Goal: Task Accomplishment & Management: Manage account settings

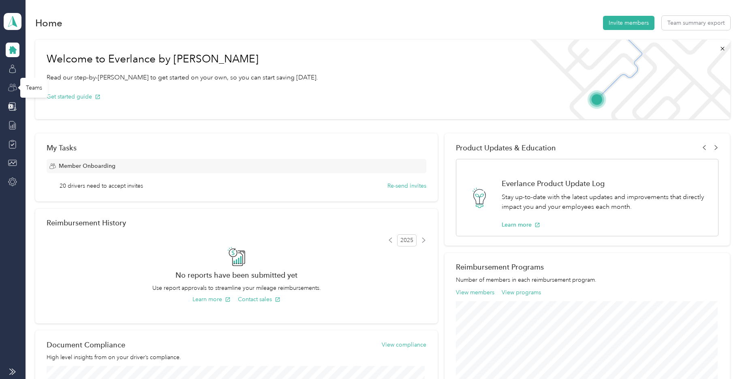
click at [10, 87] on icon at bounding box center [12, 87] width 9 height 9
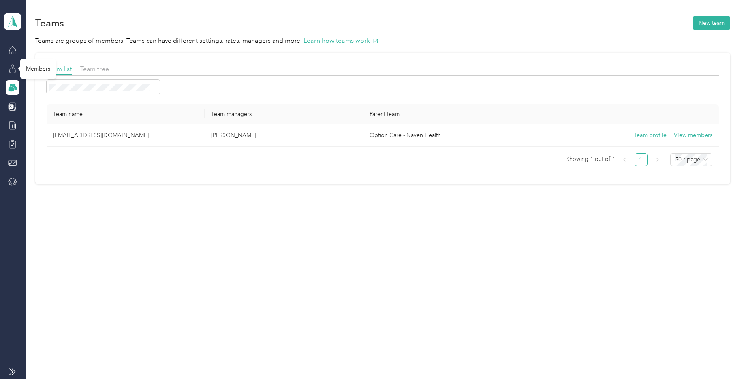
click at [15, 66] on icon at bounding box center [12, 68] width 9 height 9
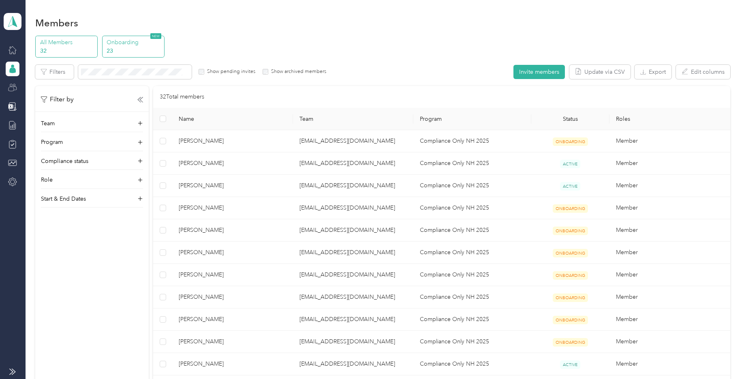
click at [121, 47] on p "23" at bounding box center [134, 51] width 55 height 9
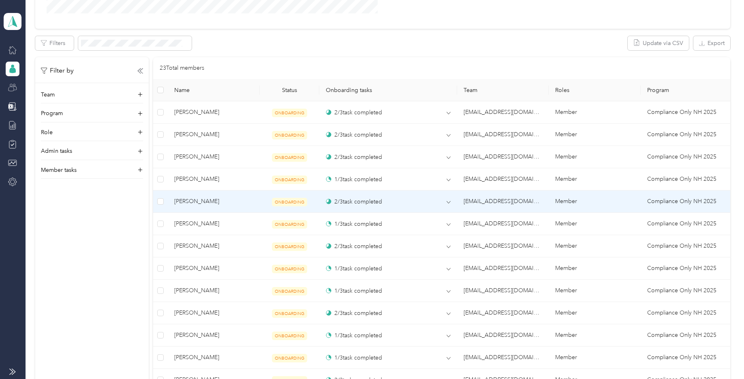
scroll to position [203, 0]
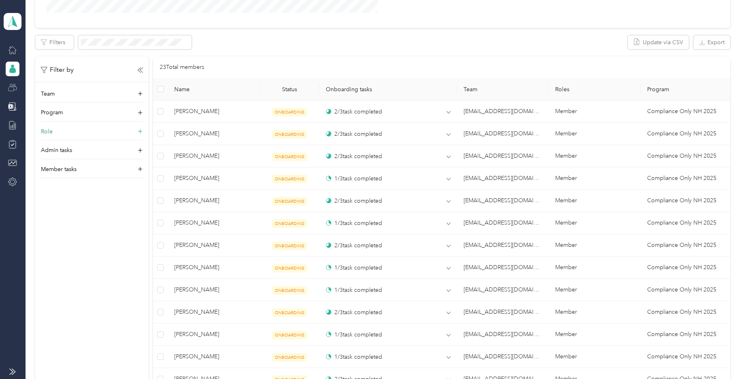
click at [55, 128] on div "Role" at bounding box center [92, 133] width 102 height 13
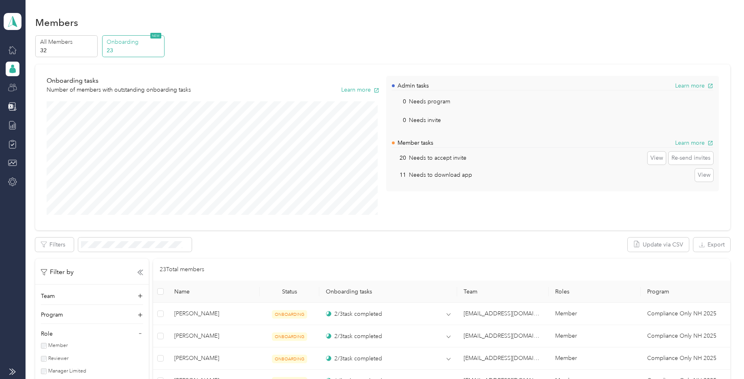
scroll to position [0, 0]
click at [11, 50] on icon at bounding box center [12, 49] width 9 height 9
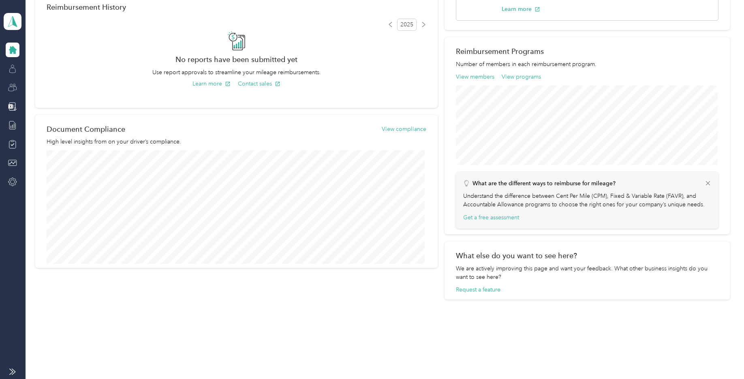
scroll to position [220, 0]
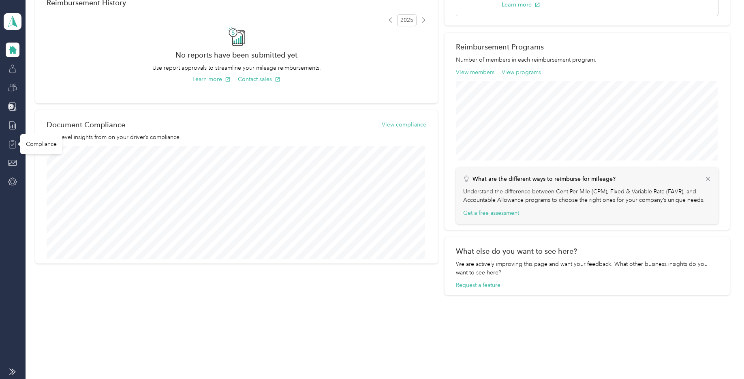
click at [14, 141] on icon at bounding box center [12, 140] width 3 height 1
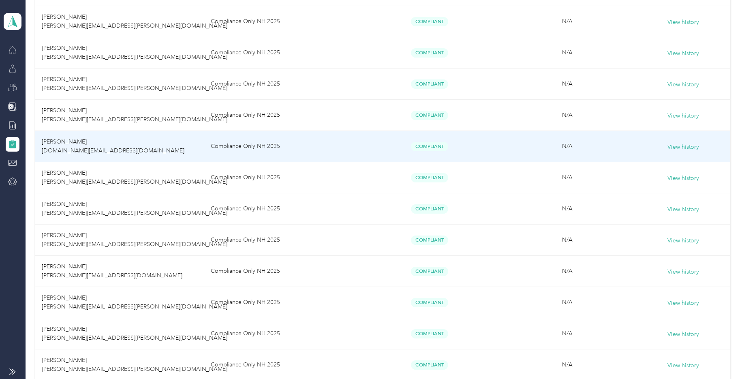
scroll to position [405, 0]
